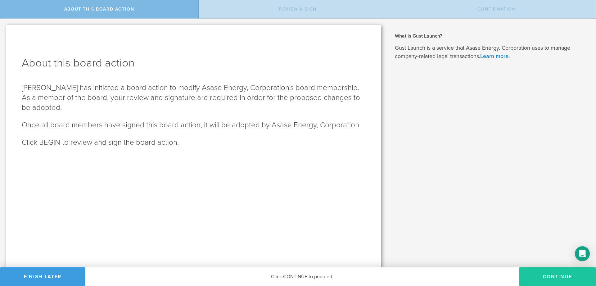
click at [550, 280] on button "Continue" at bounding box center [557, 276] width 77 height 19
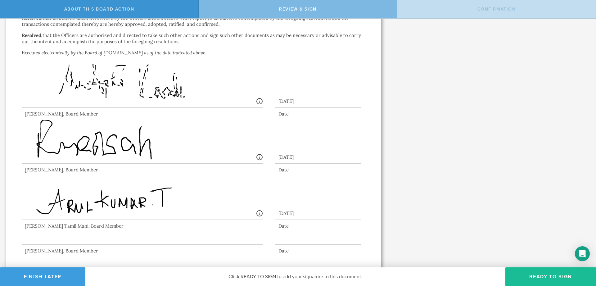
scroll to position [251, 0]
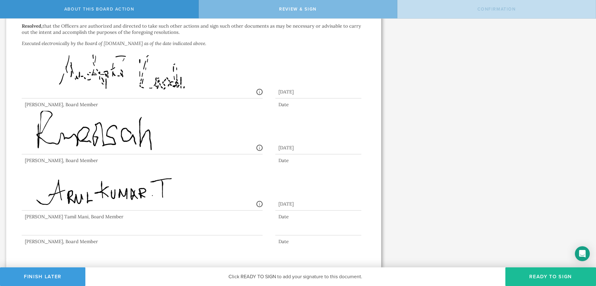
click at [83, 243] on div "[PERSON_NAME], Board Member" at bounding box center [142, 242] width 241 height 6
click at [151, 230] on div at bounding box center [142, 223] width 241 height 25
click at [530, 279] on button "Ready to Sign" at bounding box center [551, 276] width 91 height 19
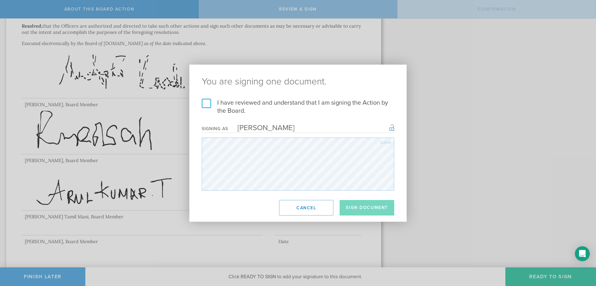
click at [208, 102] on label "I have reviewed and understand that I am signing the Action by the Board." at bounding box center [298, 107] width 193 height 16
click at [0, 0] on input "I have reviewed and understand that I am signing the Action by the Board." at bounding box center [0, 0] width 0 height 0
click at [374, 208] on button "Sign Document" at bounding box center [367, 208] width 55 height 16
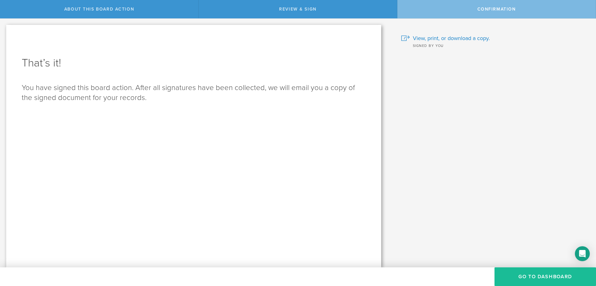
scroll to position [0, 0]
click at [537, 277] on button "Go to Dashboard" at bounding box center [546, 276] width 102 height 19
